Goal: Transaction & Acquisition: Book appointment/travel/reservation

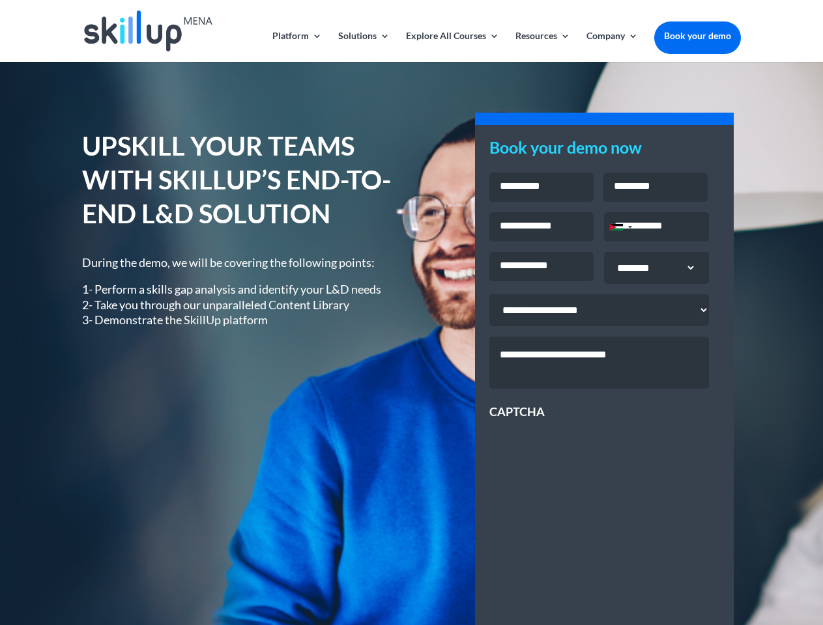
click at [411, 313] on div "UPSKILL YOUR TEAMS WITH SKILLUP’S END-TO-END L&D SOLUTION During the demo, we w…" at bounding box center [411, 468] width 658 height 715
click at [363, 46] on link "Solutions" at bounding box center [363, 46] width 51 height 31
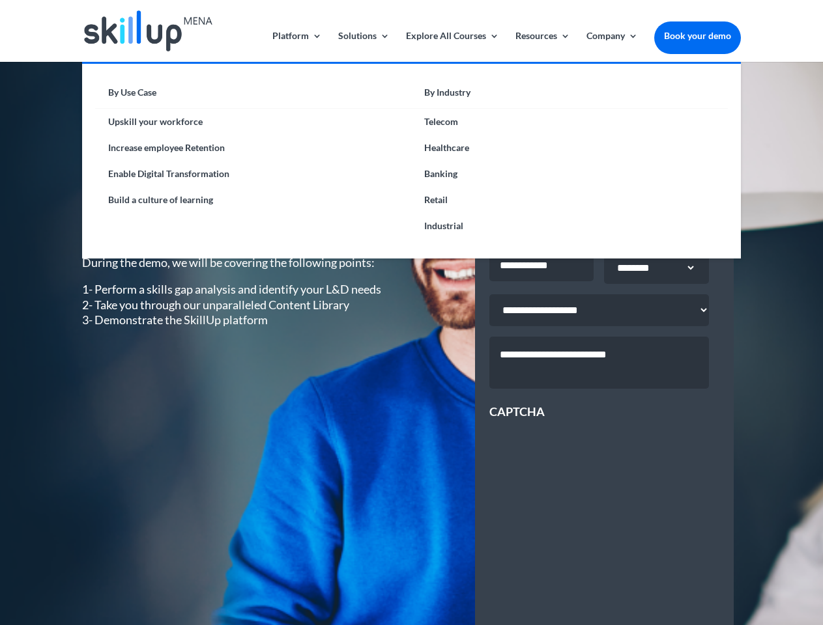
click at [451, 46] on link "Explore All Courses" at bounding box center [452, 46] width 93 height 31
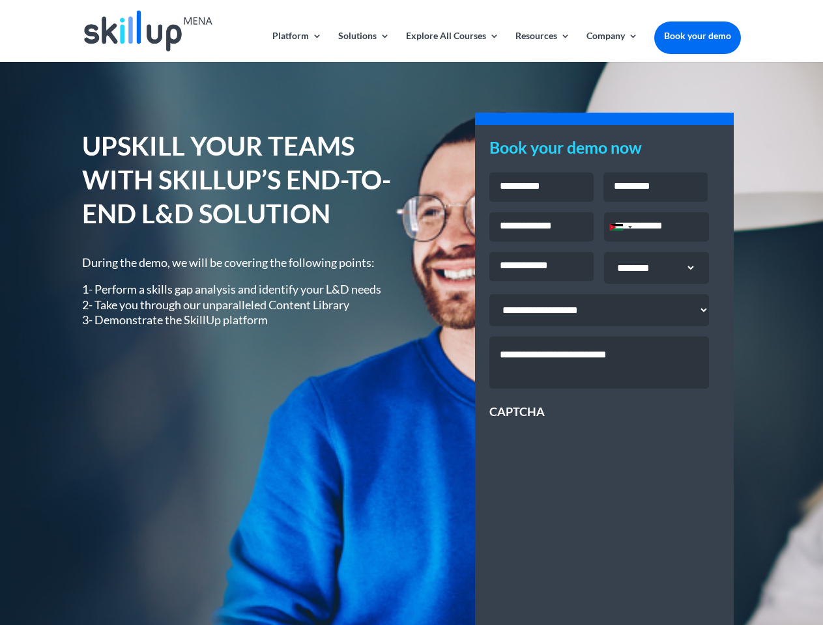
click at [541, 46] on link "Resources" at bounding box center [542, 46] width 55 height 31
click at [612, 46] on link "Company" at bounding box center [611, 46] width 51 height 31
click at [620, 229] on div "Jordan +962" at bounding box center [616, 227] width 13 height 7
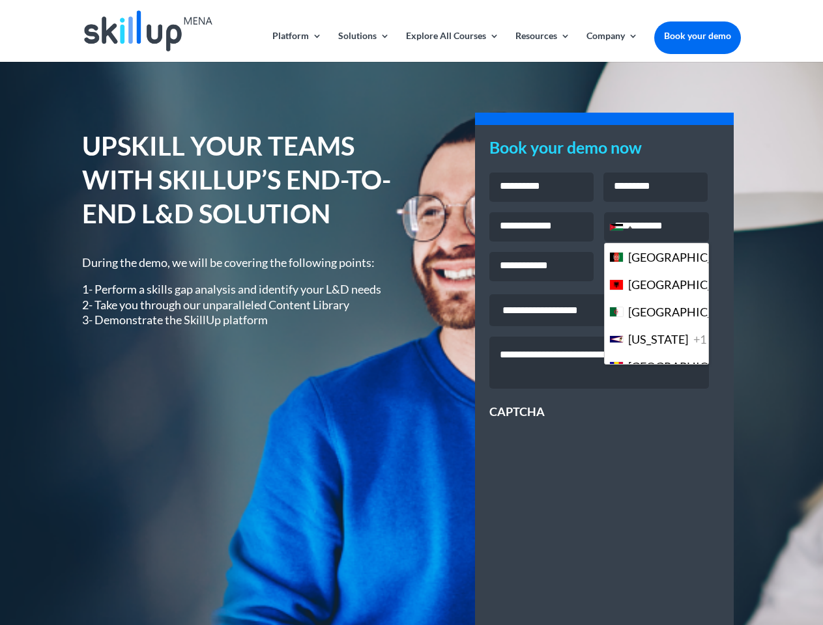
scroll to position [3556, 0]
